Goal: Transaction & Acquisition: Purchase product/service

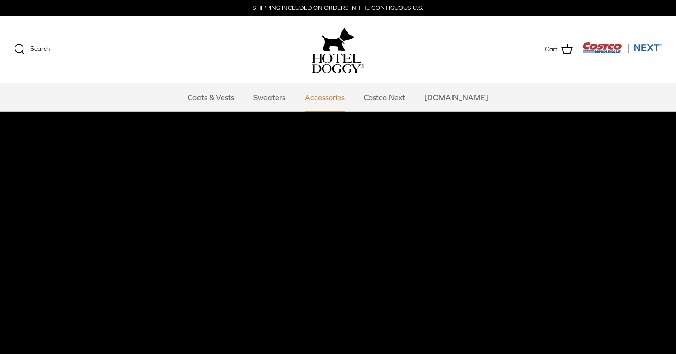
click at [334, 104] on link "Accessories" at bounding box center [324, 97] width 57 height 28
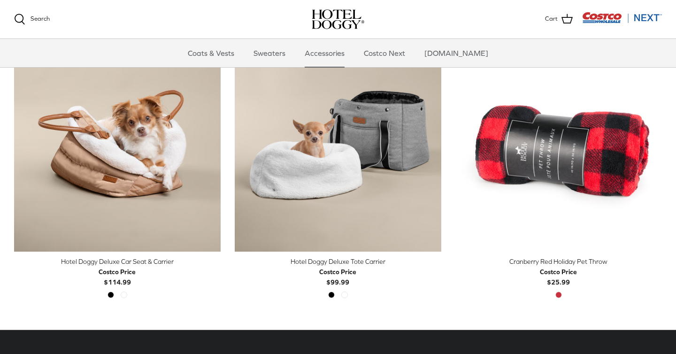
scroll to position [244, 0]
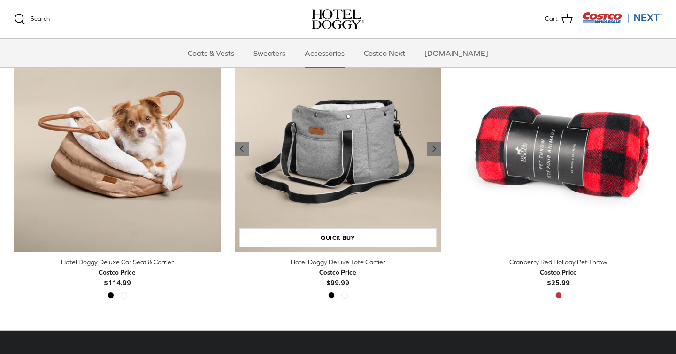
click at [332, 173] on img "Hotel Doggy Deluxe Tote Carrier" at bounding box center [338, 149] width 206 height 206
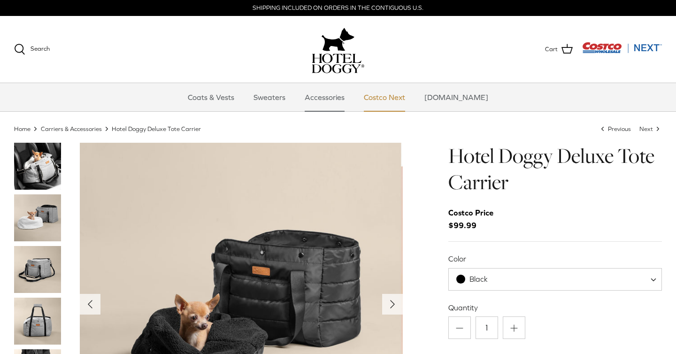
click at [383, 99] on link "Costco Next" at bounding box center [384, 97] width 58 height 28
